Goal: Information Seeking & Learning: Find specific fact

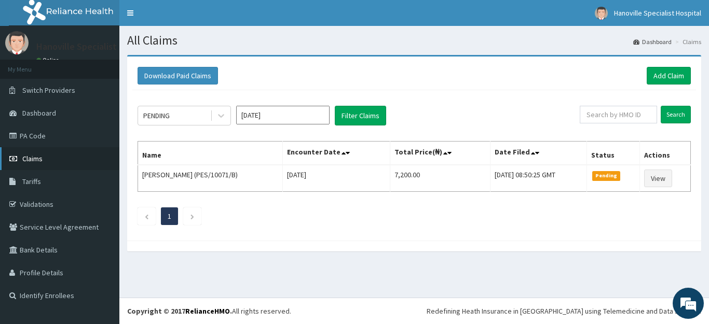
click at [52, 154] on link "Claims" at bounding box center [59, 158] width 119 height 23
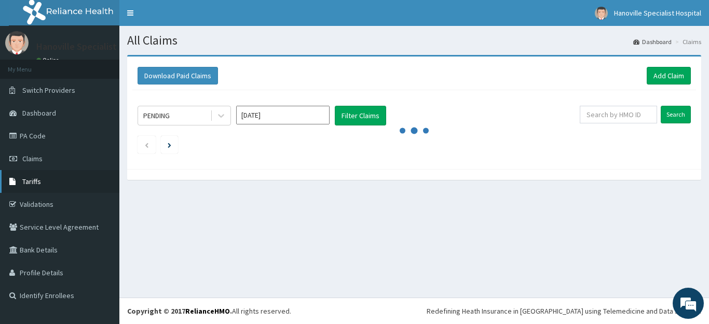
click at [22, 181] on link "Tariffs" at bounding box center [59, 181] width 119 height 23
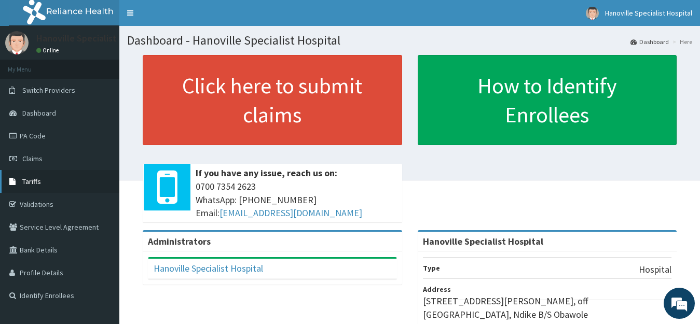
click at [42, 182] on link "Tariffs" at bounding box center [59, 181] width 119 height 23
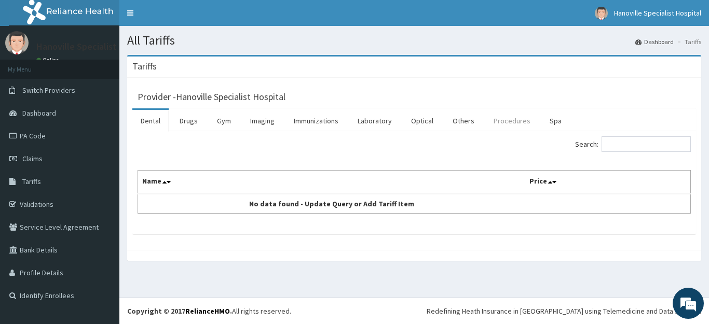
click at [495, 123] on link "Procedures" at bounding box center [511, 121] width 53 height 22
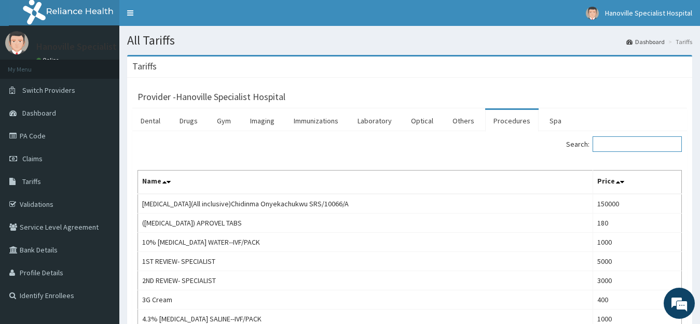
click at [616, 141] on input "Search:" at bounding box center [636, 144] width 89 height 16
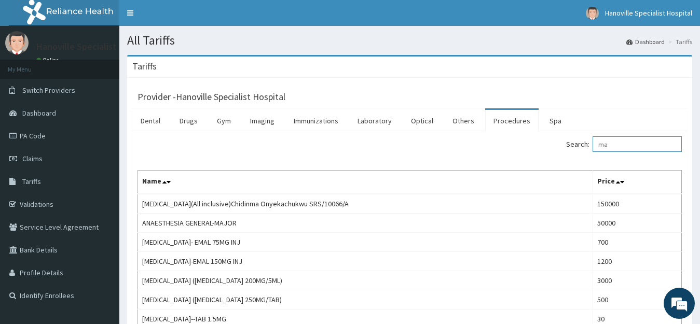
type input "m"
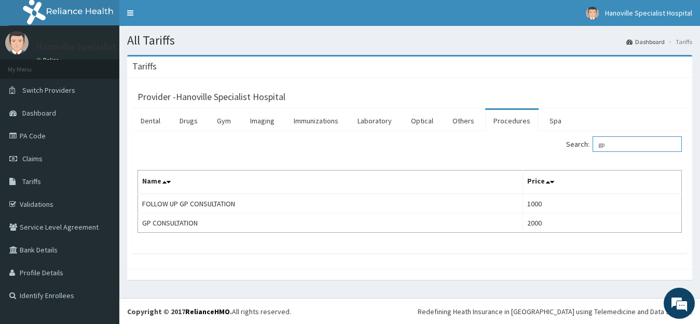
type input "g"
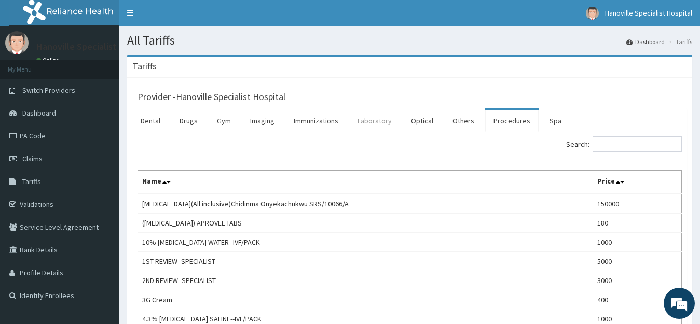
click at [368, 119] on link "Laboratory" at bounding box center [374, 121] width 51 height 22
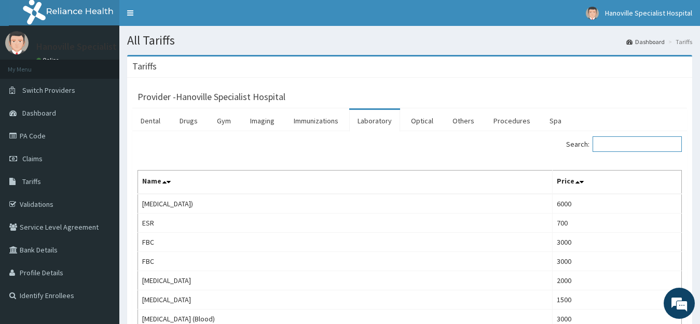
click at [638, 145] on input "Search:" at bounding box center [636, 144] width 89 height 16
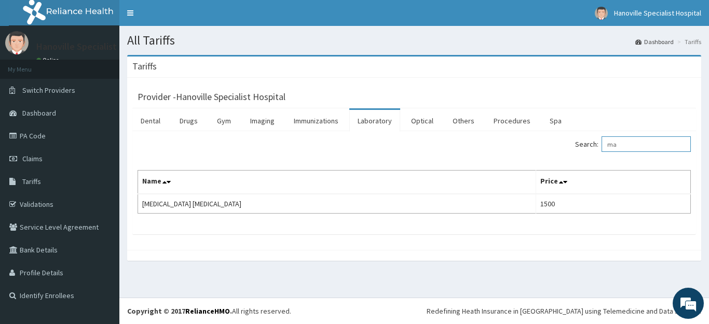
type input "m"
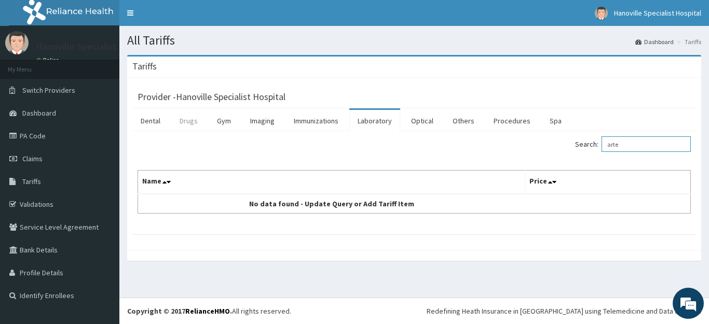
type input "arte"
click at [184, 124] on link "Drugs" at bounding box center [188, 121] width 35 height 22
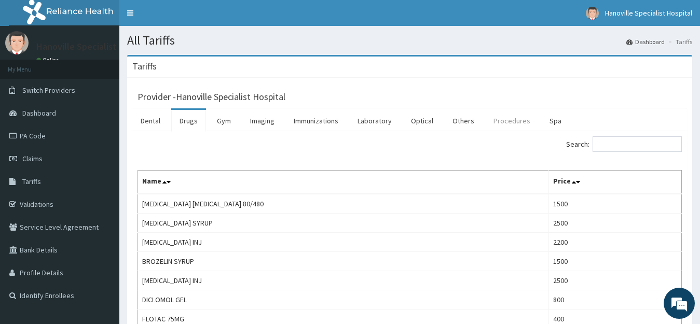
click at [518, 120] on link "Procedures" at bounding box center [511, 121] width 53 height 22
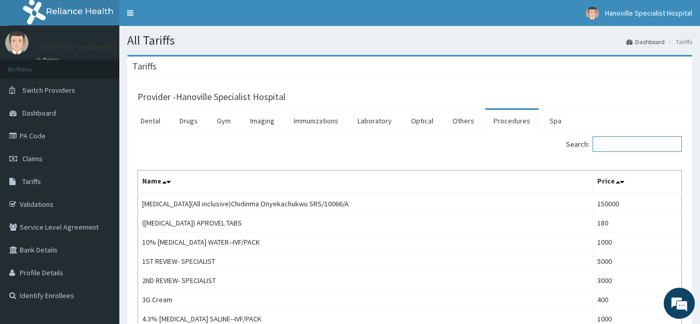
click at [644, 149] on input "Search:" at bounding box center [636, 144] width 89 height 16
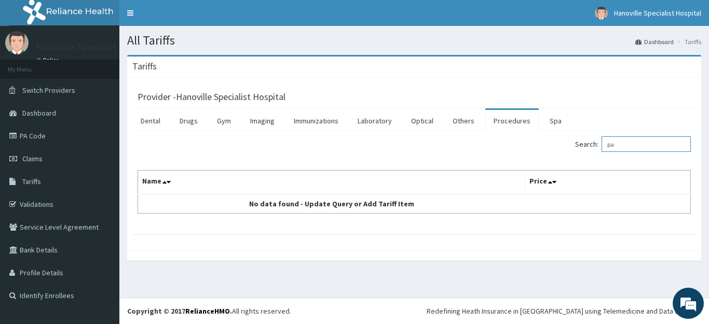
type input "p"
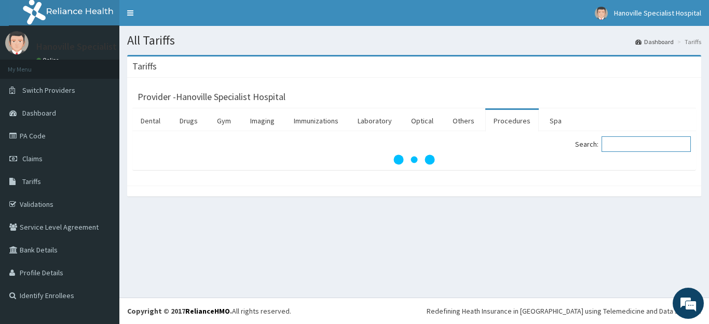
type input "s"
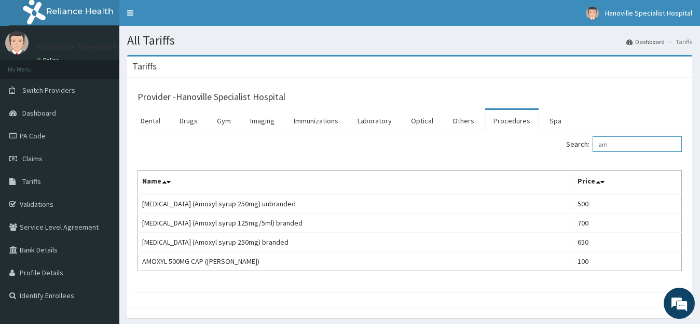
type input "a"
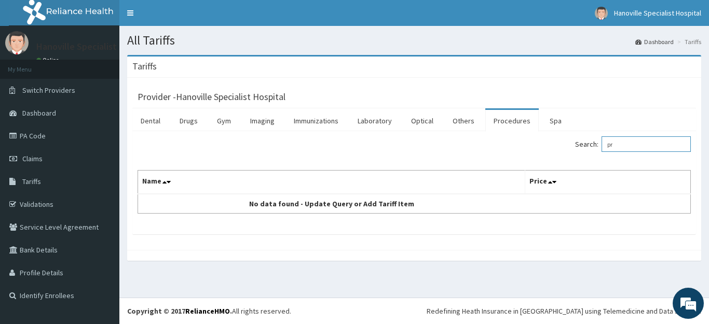
type input "p"
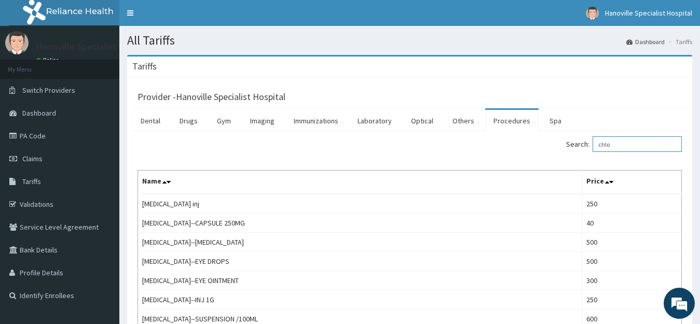
scroll to position [284, 0]
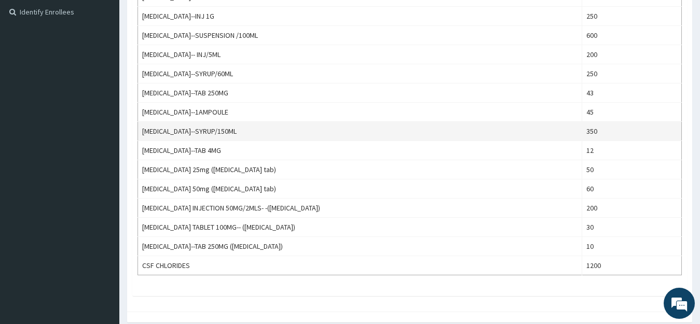
type input "chlo"
drag, startPoint x: 597, startPoint y: 126, endPoint x: 576, endPoint y: 133, distance: 22.0
click at [576, 133] on tr "CHLORPHENIRAMINE--SYRUP/150ML 350" at bounding box center [410, 131] width 544 height 19
